Goal: Entertainment & Leisure: Consume media (video, audio)

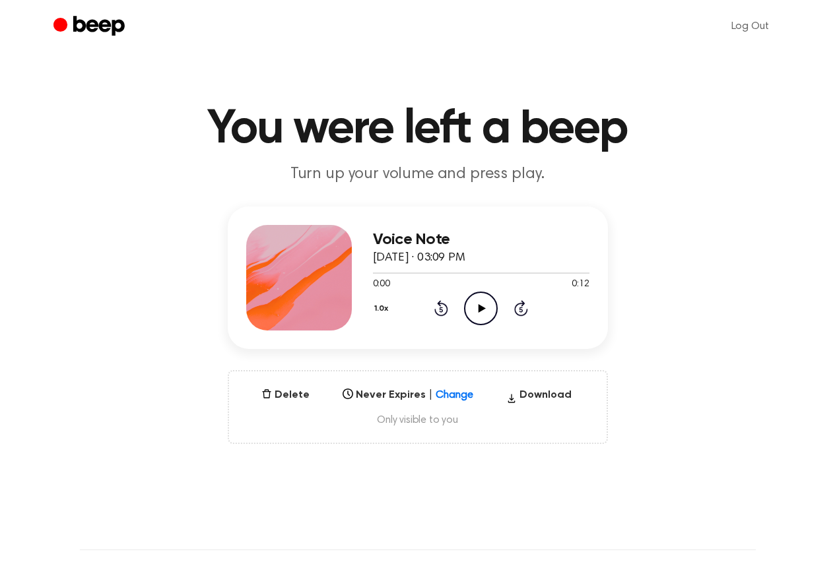
click at [477, 305] on icon "Play Audio" at bounding box center [481, 309] width 34 height 34
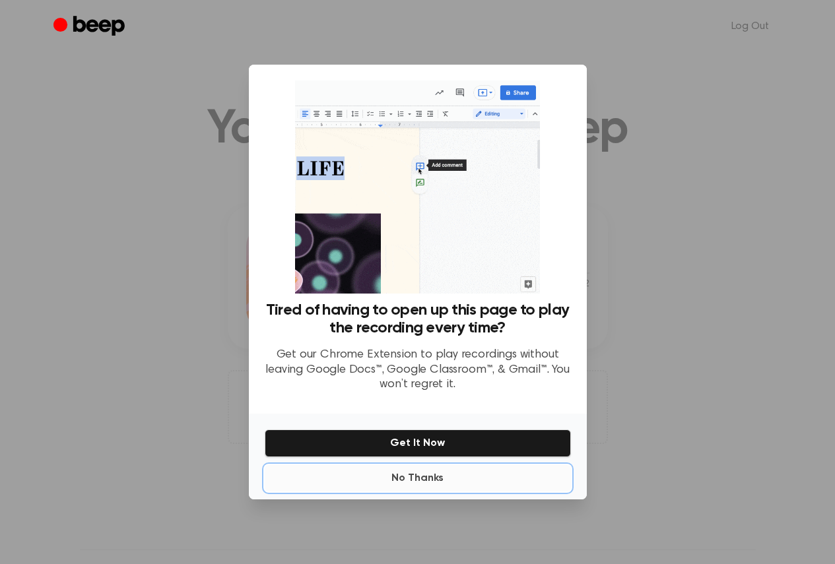
click at [436, 480] on button "No Thanks" at bounding box center [418, 478] width 306 height 26
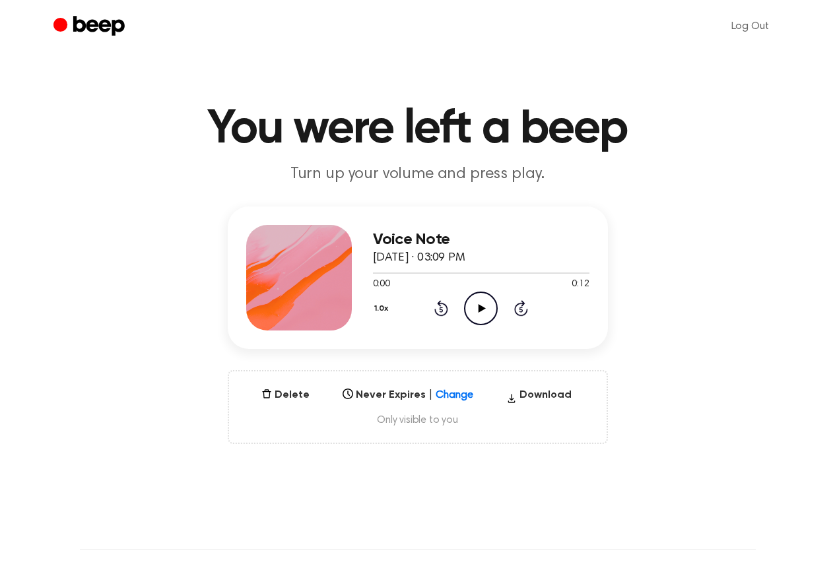
click at [479, 308] on icon at bounding box center [481, 308] width 7 height 9
click at [484, 305] on icon "Play Audio" at bounding box center [481, 309] width 34 height 34
click at [471, 306] on icon "Play Audio" at bounding box center [481, 309] width 34 height 34
click at [474, 310] on icon "Play Audio" at bounding box center [481, 309] width 34 height 34
